Goal: Check status: Check status

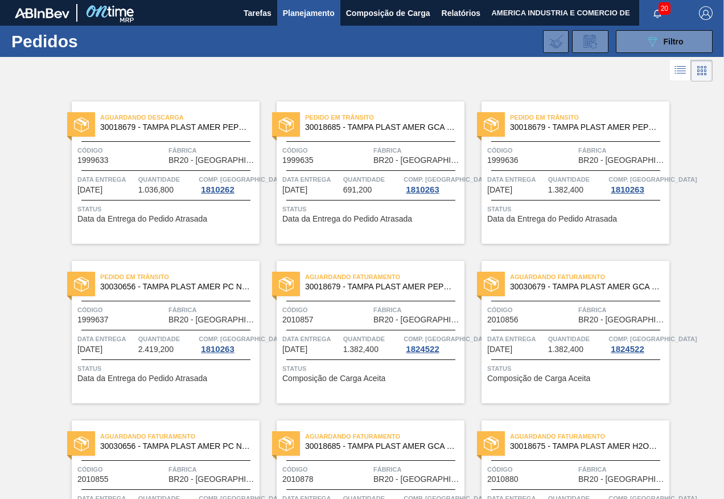
click at [540, 298] on div "Aguardando Faturamento 30030679 - TAMPA PLAST AMER GCA ZERO NIV24 Código 201085…" at bounding box center [576, 332] width 188 height 142
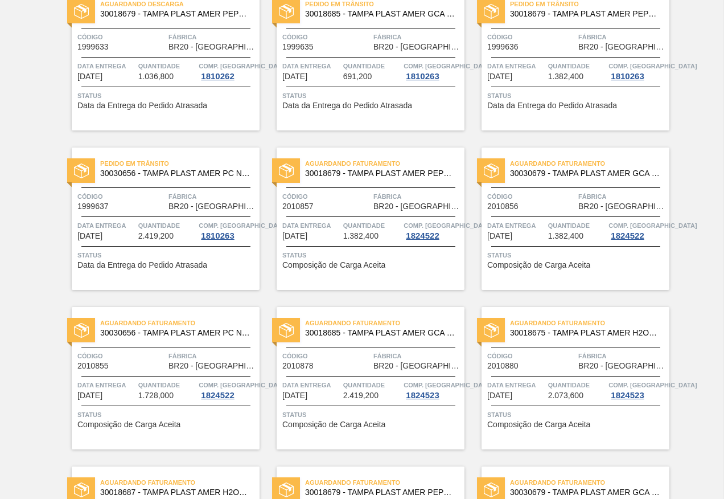
scroll to position [114, 0]
click at [357, 232] on span "1.382,400" at bounding box center [360, 235] width 35 height 9
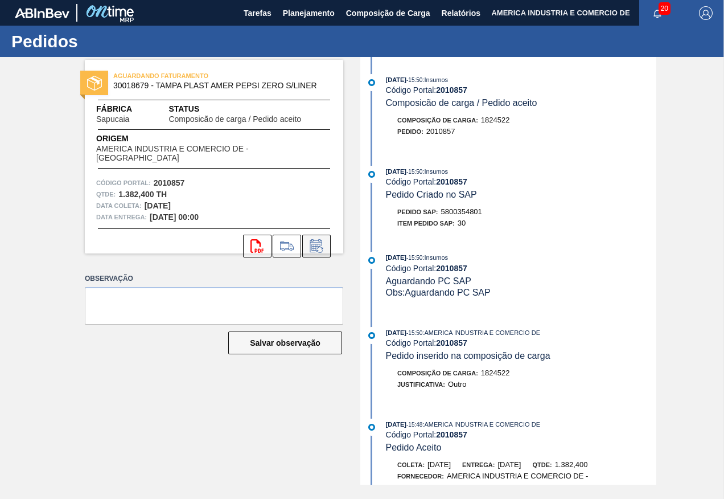
click at [315, 239] on icon at bounding box center [316, 246] width 18 height 14
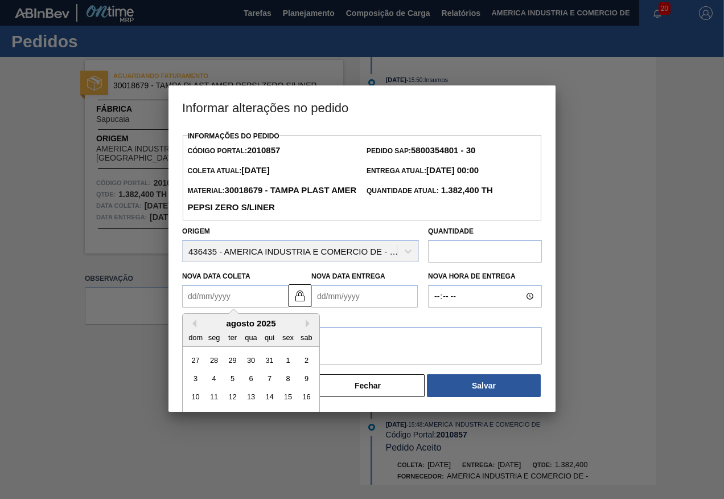
click at [216, 298] on Coleta2010857 "Nova Data Coleta" at bounding box center [235, 296] width 106 height 23
click at [395, 386] on button "Fechar" at bounding box center [368, 385] width 114 height 23
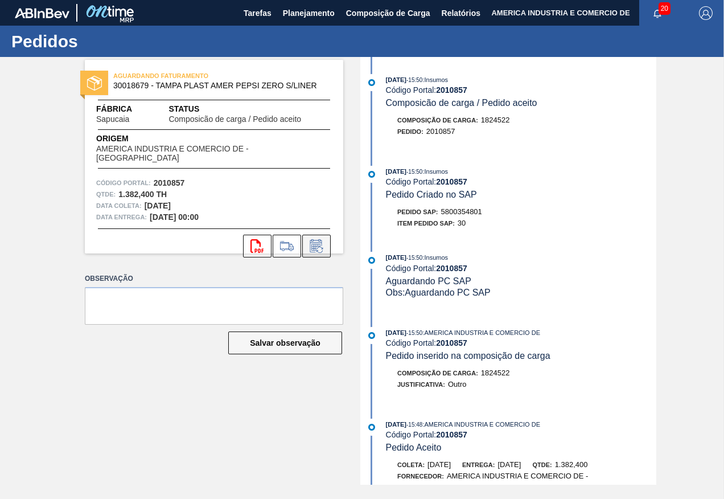
click at [318, 240] on icon at bounding box center [316, 246] width 18 height 14
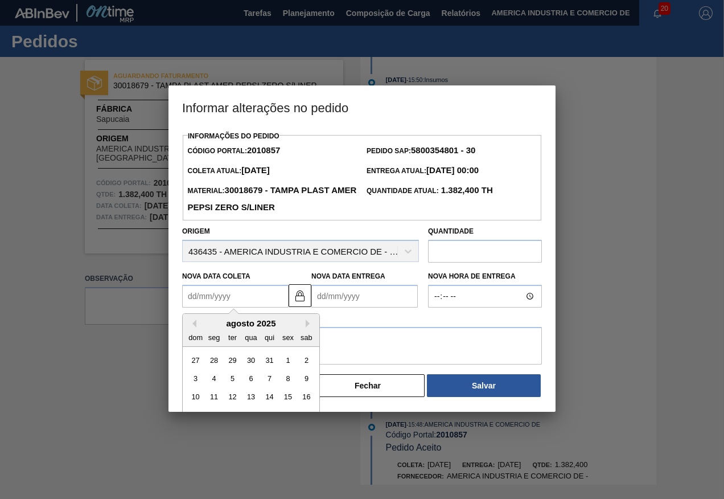
click at [212, 305] on Coleta2010857 "Nova Data Coleta" at bounding box center [235, 296] width 106 height 23
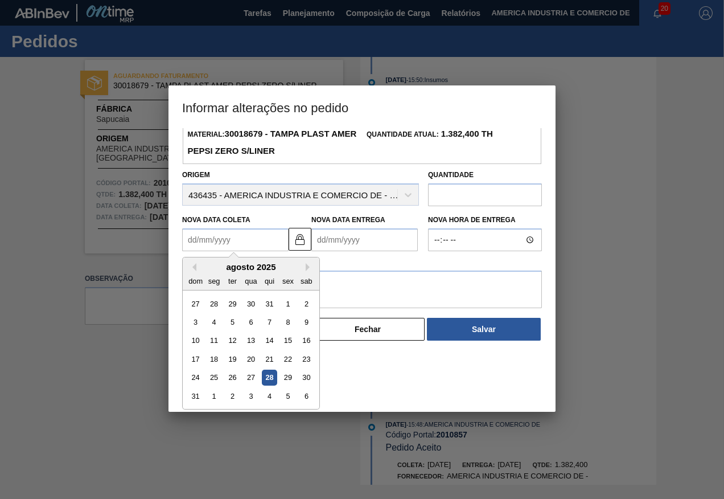
click at [305, 269] on div "agosto 2025" at bounding box center [251, 267] width 137 height 10
click at [310, 270] on button "Next Month" at bounding box center [310, 267] width 8 height 8
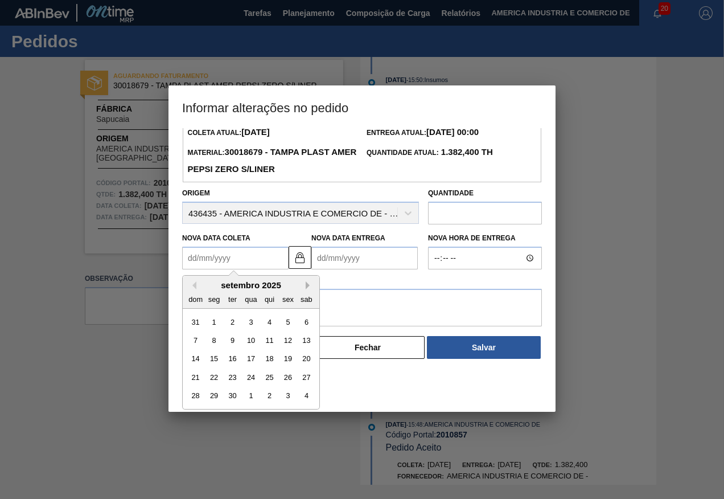
scroll to position [38, 0]
click at [231, 343] on div "9" at bounding box center [232, 339] width 15 height 15
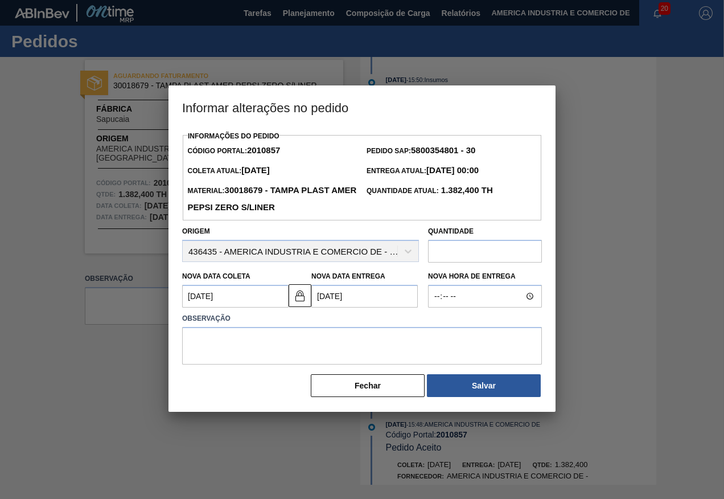
type Coleta2010857 "[DATE]"
type Entrega2010857 "[DATE]"
click at [460, 390] on button "Salvar" at bounding box center [484, 385] width 114 height 23
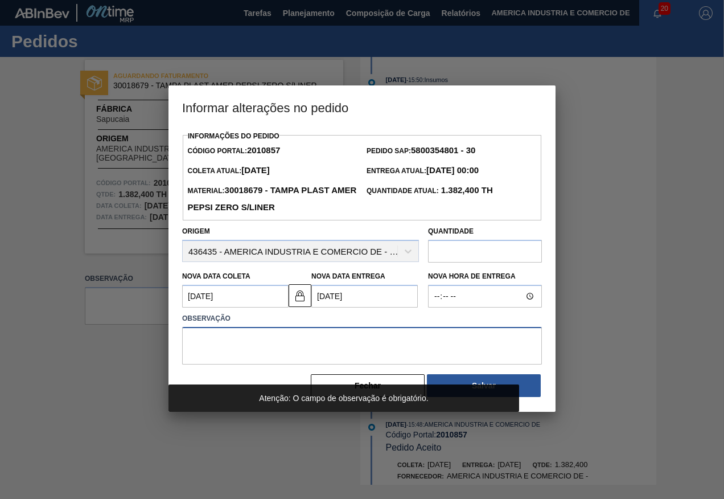
click at [227, 348] on textarea at bounding box center [362, 346] width 360 height 38
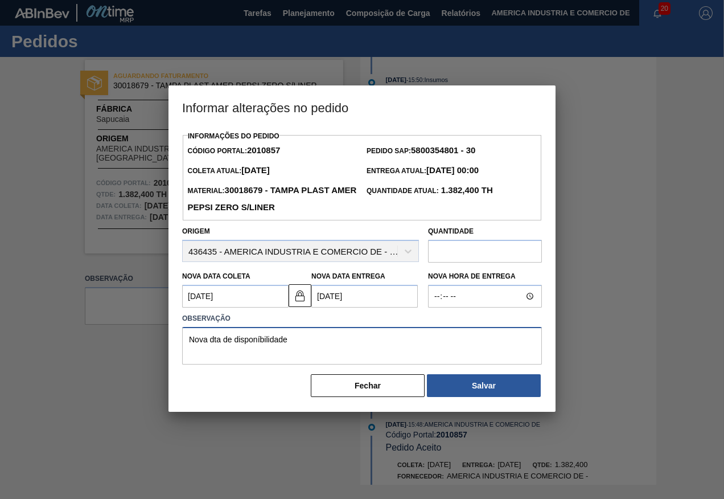
click at [215, 342] on textarea "Nova dta de disponíbilidade" at bounding box center [362, 346] width 360 height 38
click at [258, 342] on textarea "Nova data de disponíbilidade" at bounding box center [362, 346] width 360 height 38
drag, startPoint x: 293, startPoint y: 343, endPoint x: 190, endPoint y: 345, distance: 103.6
click at [190, 345] on textarea "Nova data de disponibilidade" at bounding box center [362, 346] width 360 height 38
click at [315, 356] on textarea "Nova data de disponibilidade" at bounding box center [362, 346] width 360 height 38
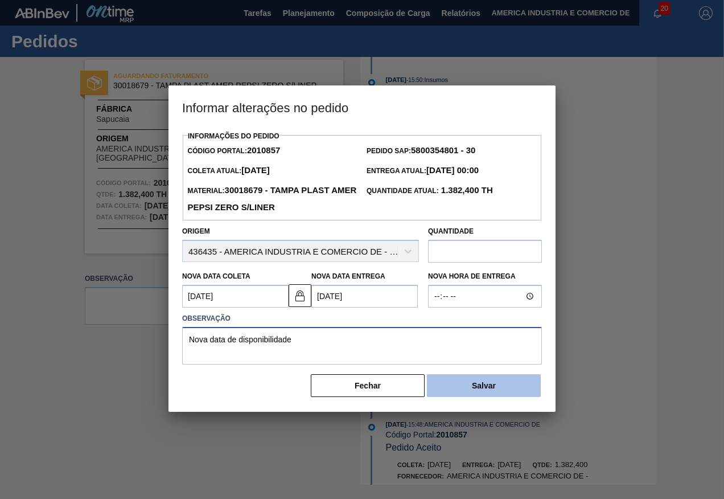
type textarea "Nova data de disponibilidade"
click at [512, 391] on button "Salvar" at bounding box center [484, 385] width 114 height 23
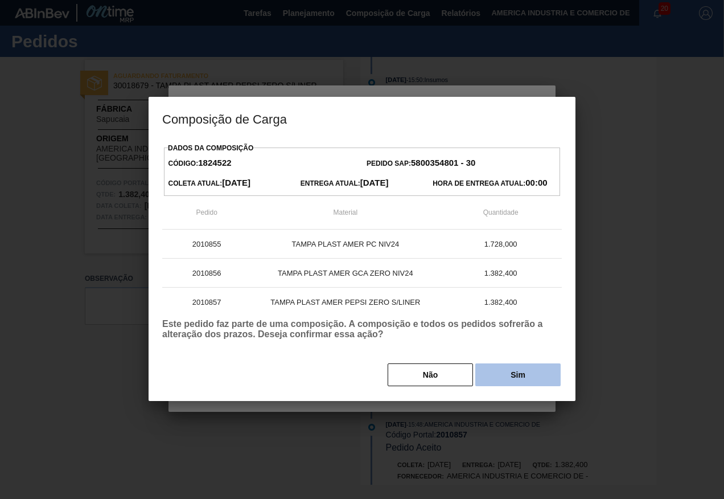
click at [517, 380] on button "Sim" at bounding box center [517, 374] width 85 height 23
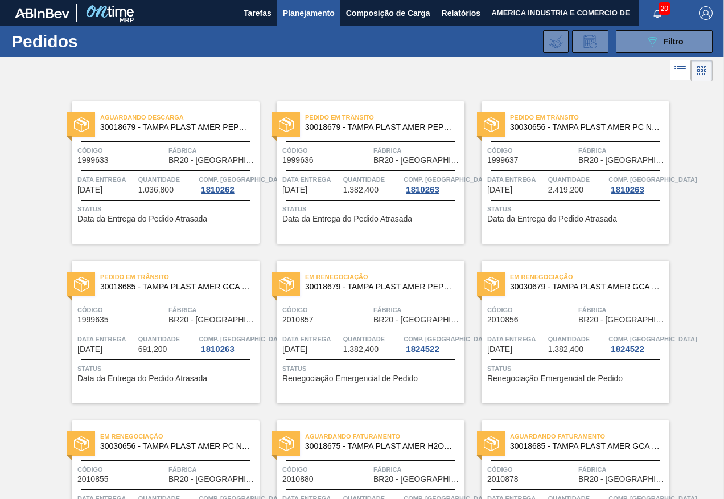
click at [314, 17] on span "Planejamento" at bounding box center [309, 13] width 52 height 14
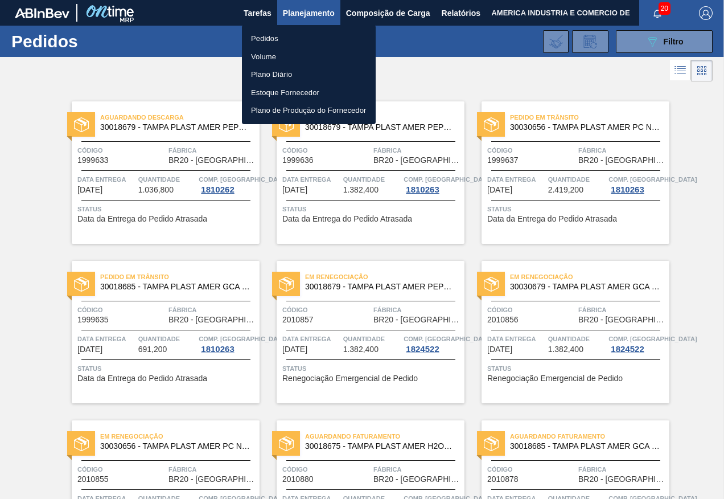
click at [636, 46] on div at bounding box center [362, 249] width 724 height 499
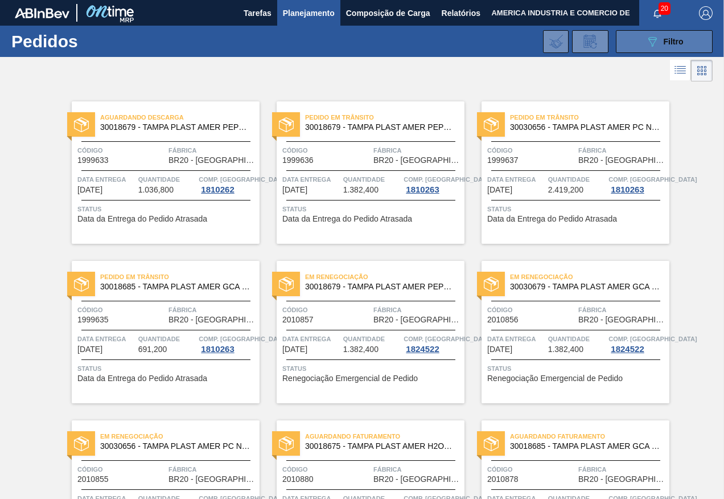
click at [648, 40] on icon "089F7B8B-B2A5-4AFE-B5C0-19BA573D28AC" at bounding box center [653, 42] width 14 height 14
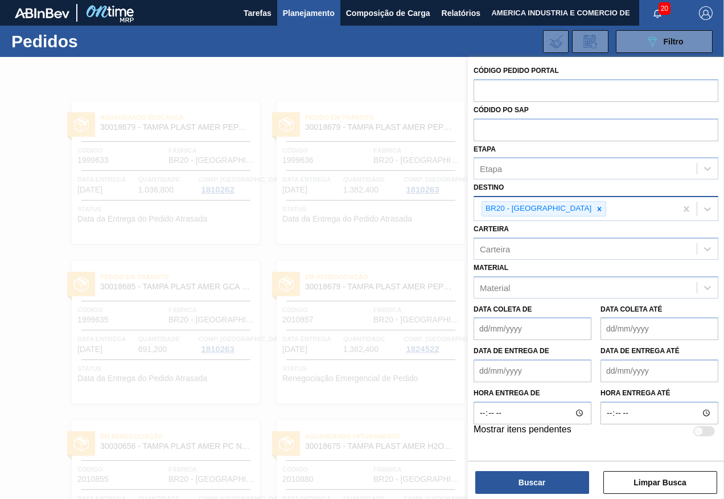
click at [666, 213] on div "BR20 - [GEOGRAPHIC_DATA]" at bounding box center [575, 208] width 202 height 23
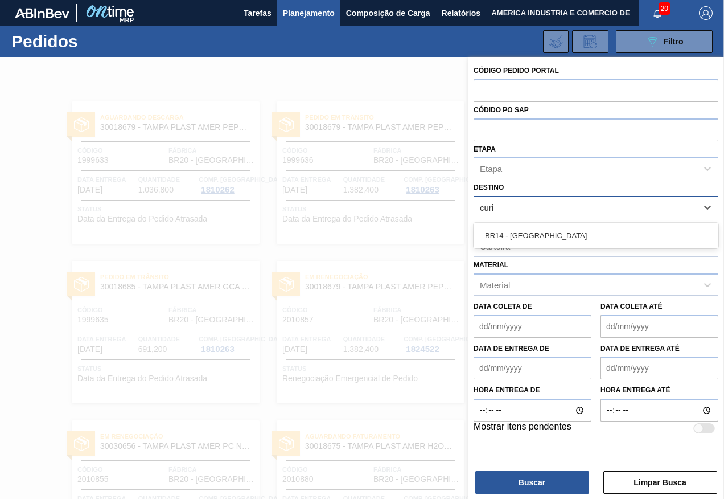
type input "curit"
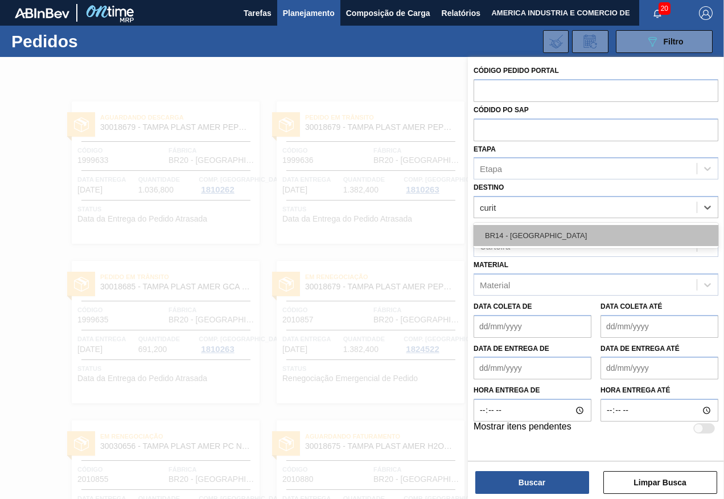
click at [612, 235] on div "BR14 - [GEOGRAPHIC_DATA]" at bounding box center [596, 235] width 245 height 21
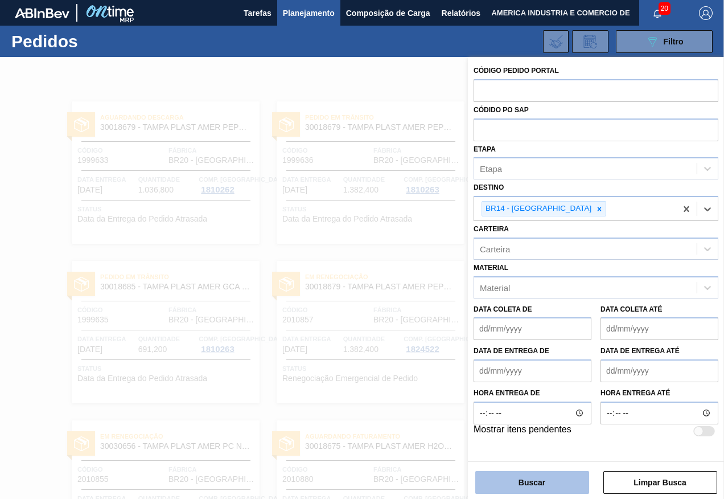
click at [552, 481] on button "Buscar" at bounding box center [532, 482] width 114 height 23
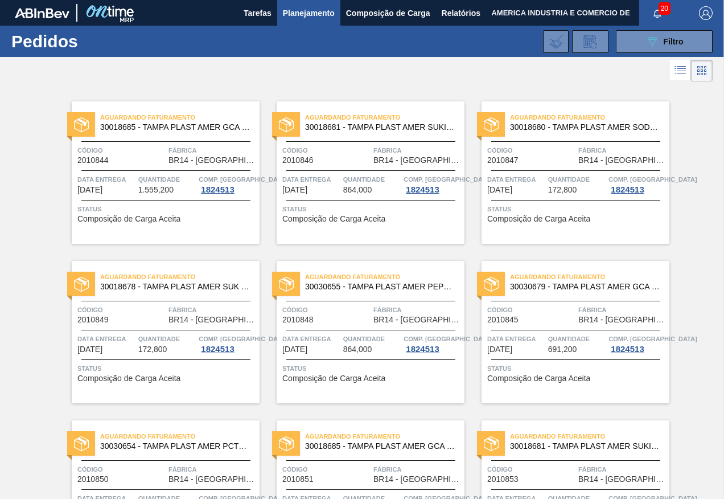
click at [186, 217] on div "Status Composição de Carga Aceita" at bounding box center [166, 212] width 179 height 18
click at [569, 289] on span "30030679 - TAMPA PLAST AMER GCA ZERO NIV24" at bounding box center [585, 286] width 150 height 9
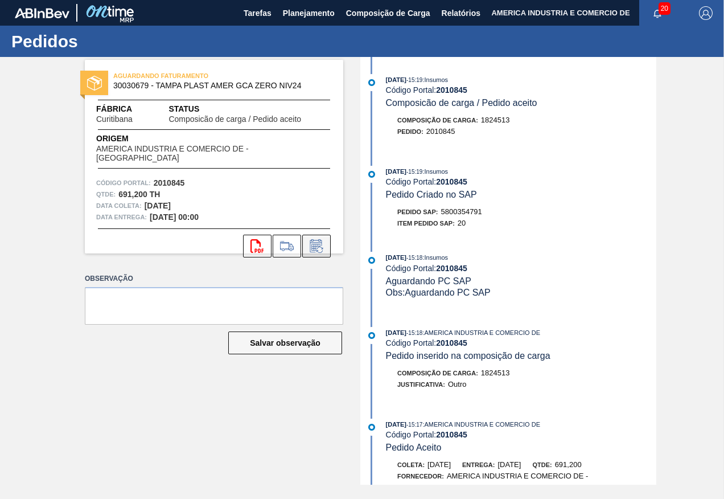
click at [327, 248] on button at bounding box center [316, 246] width 28 height 23
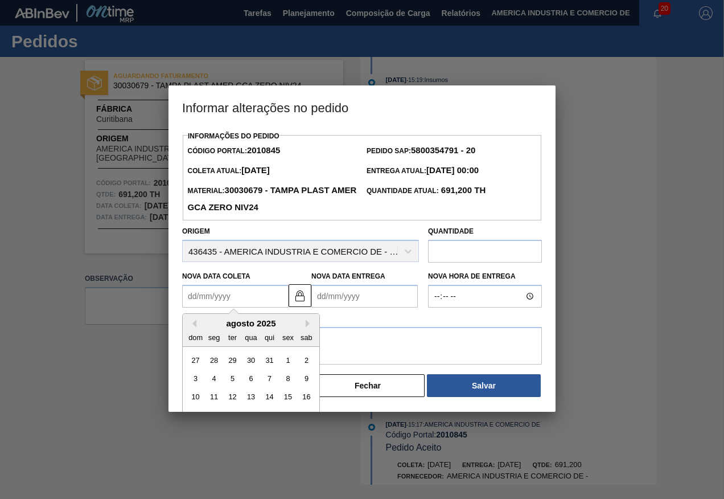
click at [236, 307] on div "Previous Month Next Month agosto 2025 dom seg ter qua qui sex sab 27 28 29 30 3…" at bounding box center [235, 296] width 106 height 23
click at [306, 322] on button "Next Month" at bounding box center [310, 323] width 8 height 8
click at [234, 379] on div "9" at bounding box center [232, 378] width 15 height 15
type Coleta2010845 "[DATE]"
type Entrega2010845 "[DATE]"
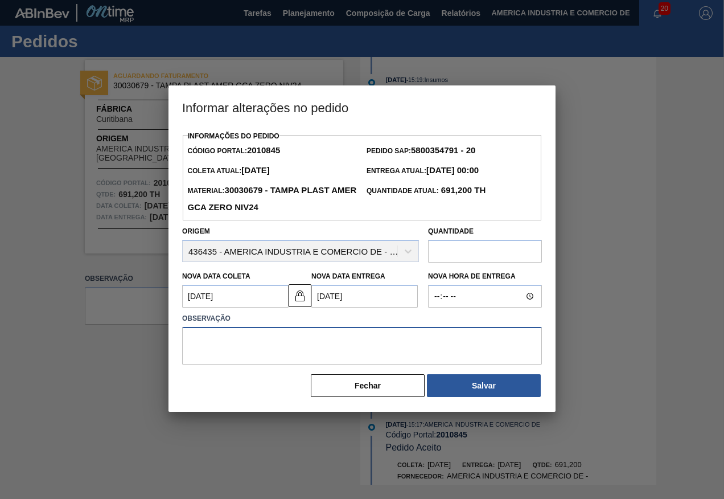
click at [243, 347] on textarea at bounding box center [362, 346] width 360 height 38
paste textarea "Nova data de disponibilidade"
type textarea "Nova data de disponibilidade."
click at [269, 301] on Coleta2010845 "[DATE]" at bounding box center [235, 296] width 106 height 23
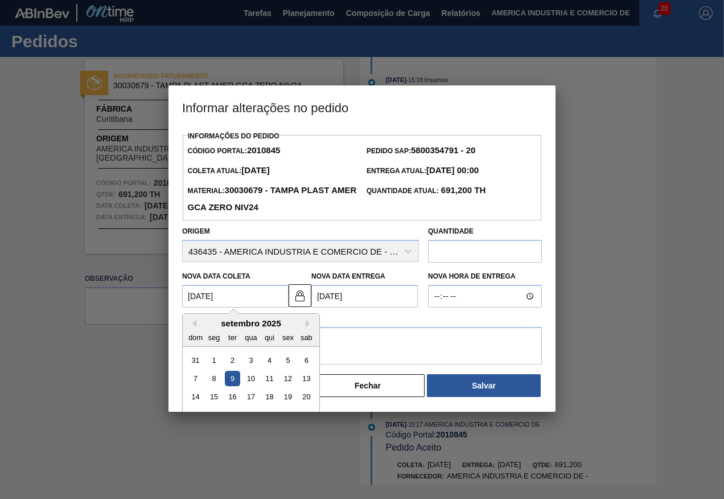
click at [231, 380] on div "9" at bounding box center [232, 378] width 15 height 15
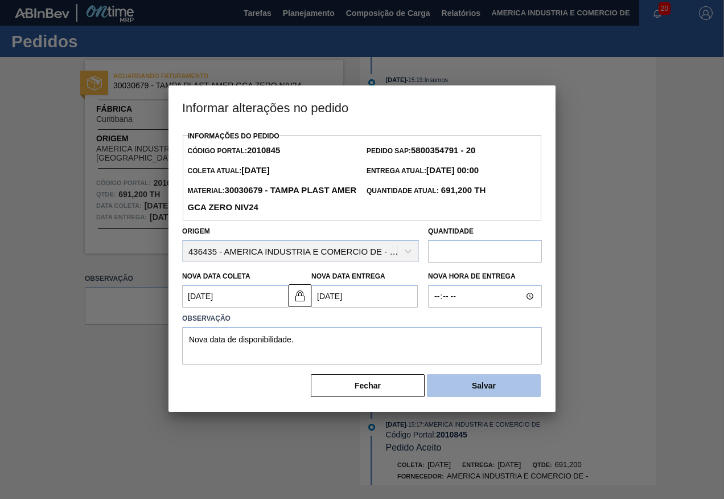
click at [466, 382] on button "Salvar" at bounding box center [484, 385] width 114 height 23
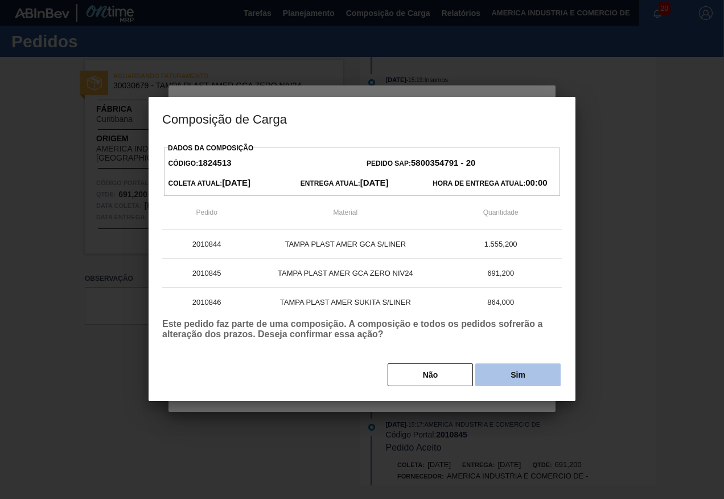
click at [547, 371] on button "Sim" at bounding box center [517, 374] width 85 height 23
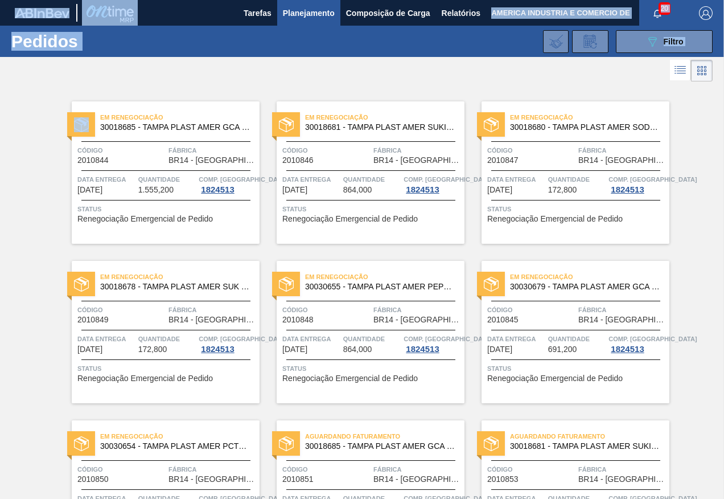
click at [1, 226] on div "Em renegociação 30018685 - TAMPA PLAST AMER GCA S/LINER Código 2010844 Fábrica …" at bounding box center [362, 403] width 724 height 638
